Goal: Navigation & Orientation: Go to known website

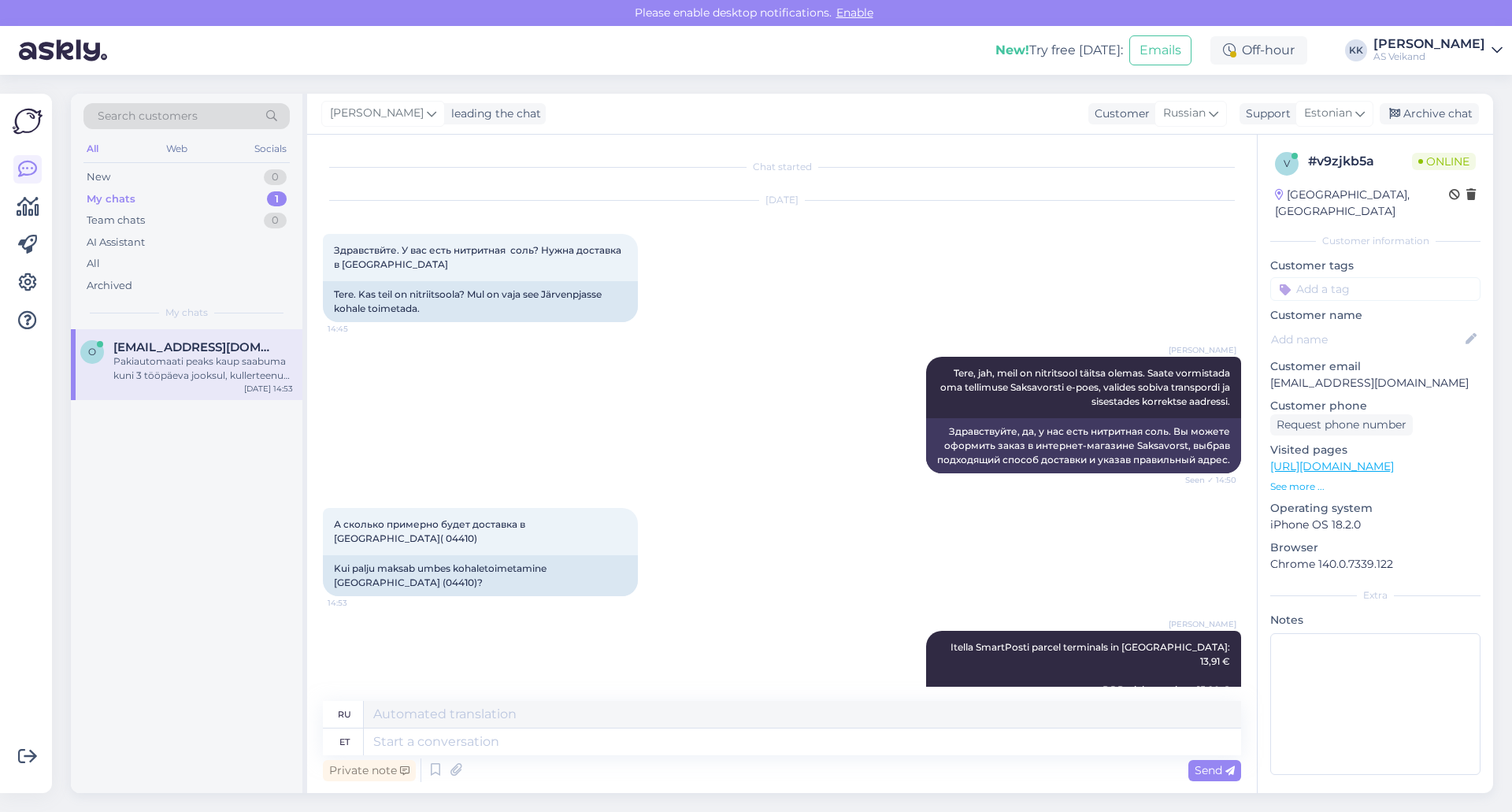
scroll to position [437, 0]
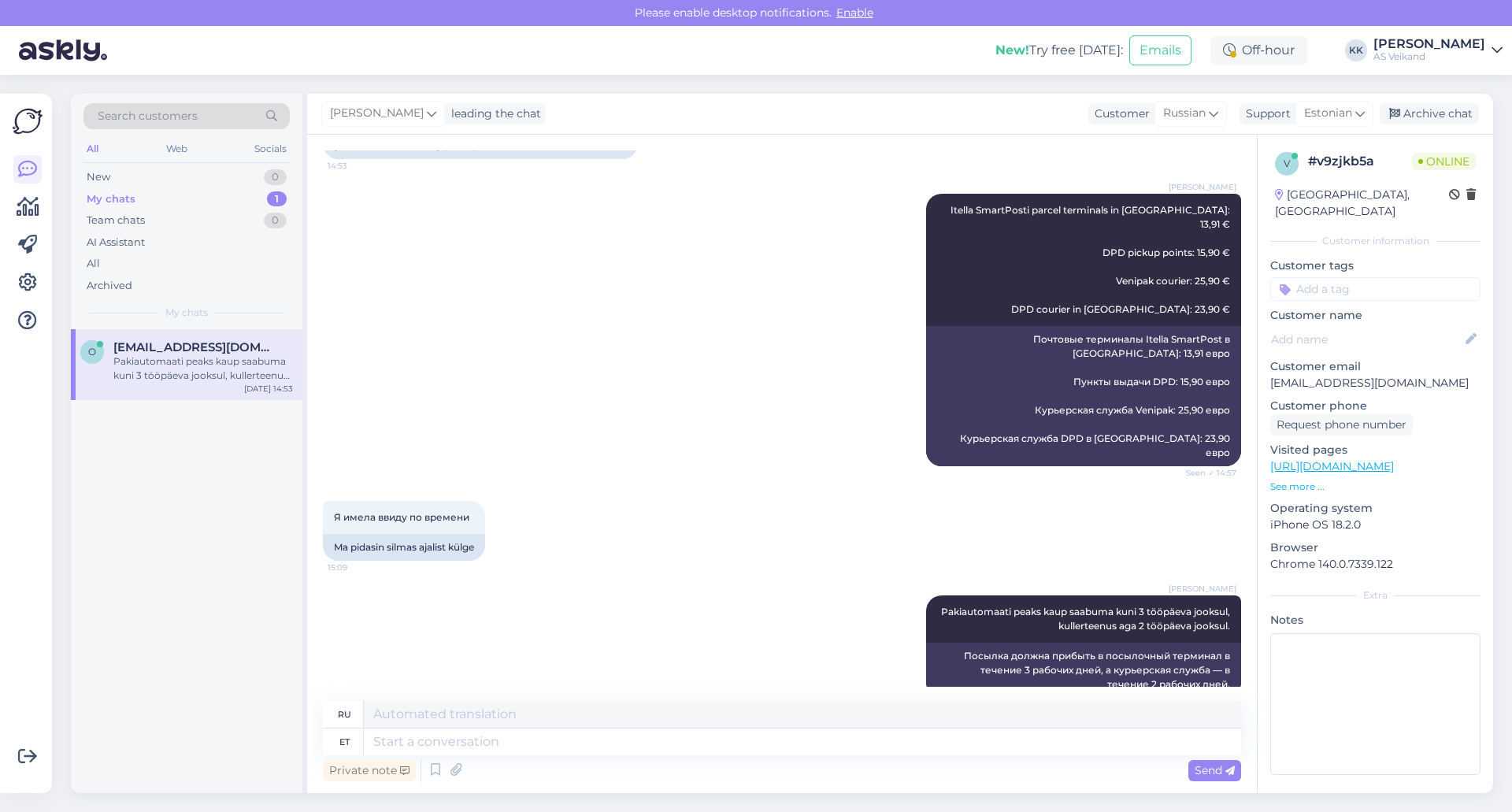
click at [1484, 53] on div "AS Veikand" at bounding box center [1429, 56] width 112 height 13
click at [1375, 160] on div "Log out" at bounding box center [1406, 160] width 193 height 28
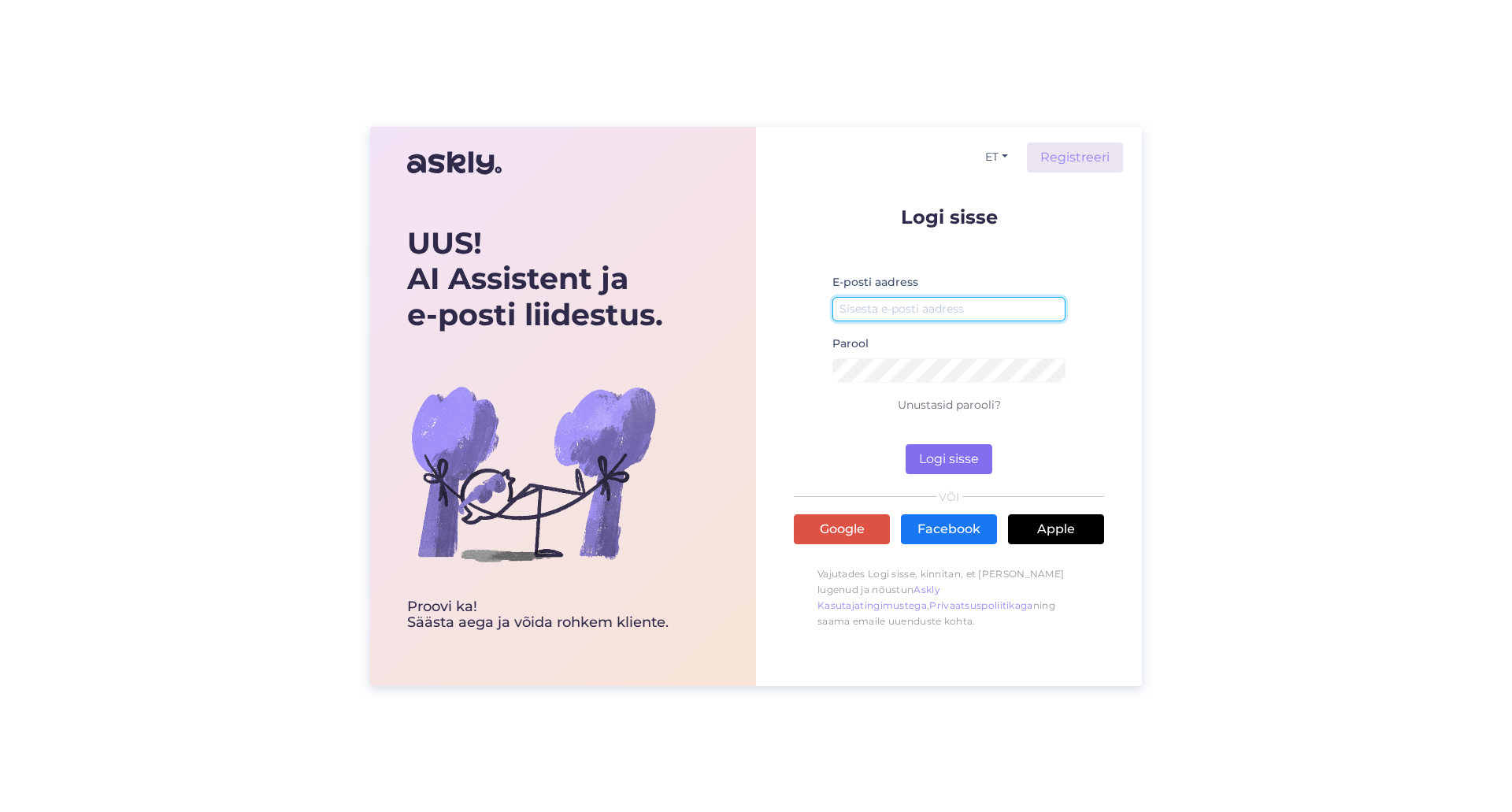
type input "[EMAIL_ADDRESS][DOMAIN_NAME]"
click at [942, 447] on button "Logi sisse" at bounding box center [949, 459] width 87 height 30
